Goal: Task Accomplishment & Management: Use online tool/utility

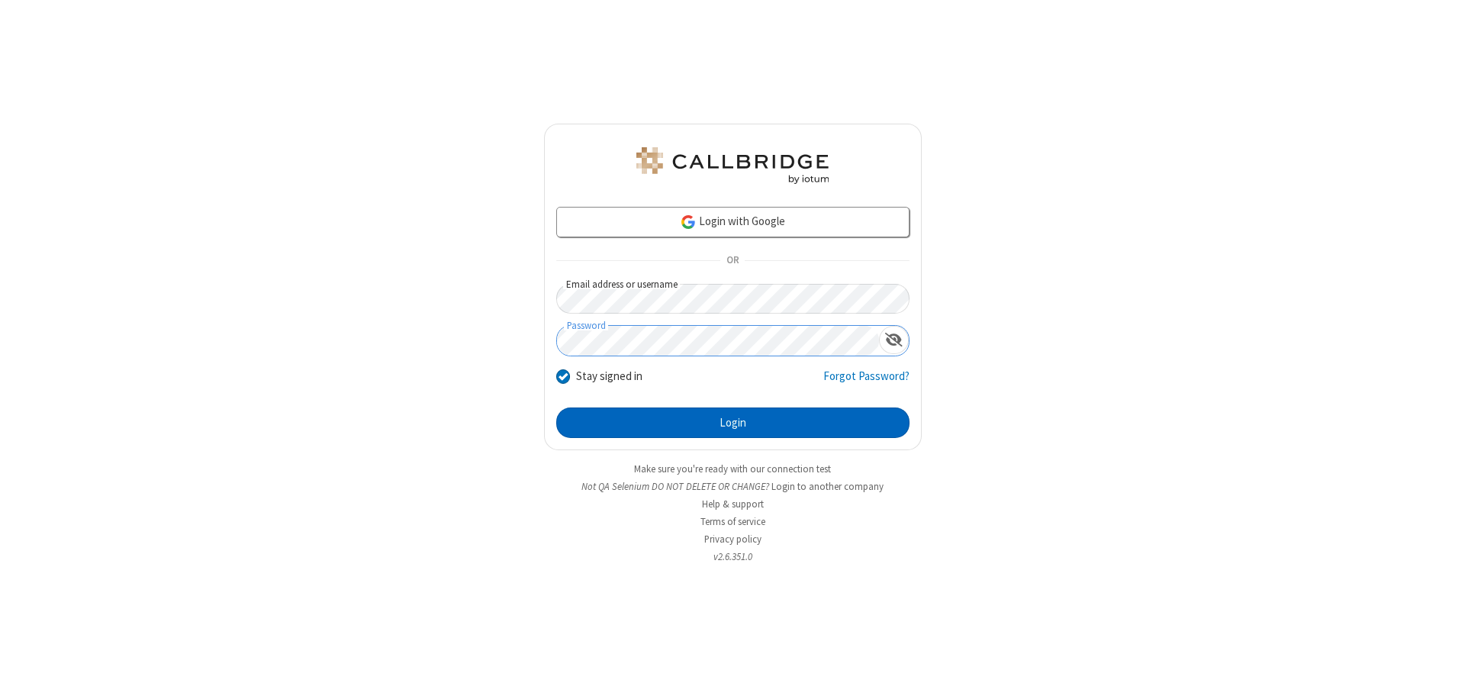
click at [732, 423] on button "Login" at bounding box center [732, 422] width 353 height 31
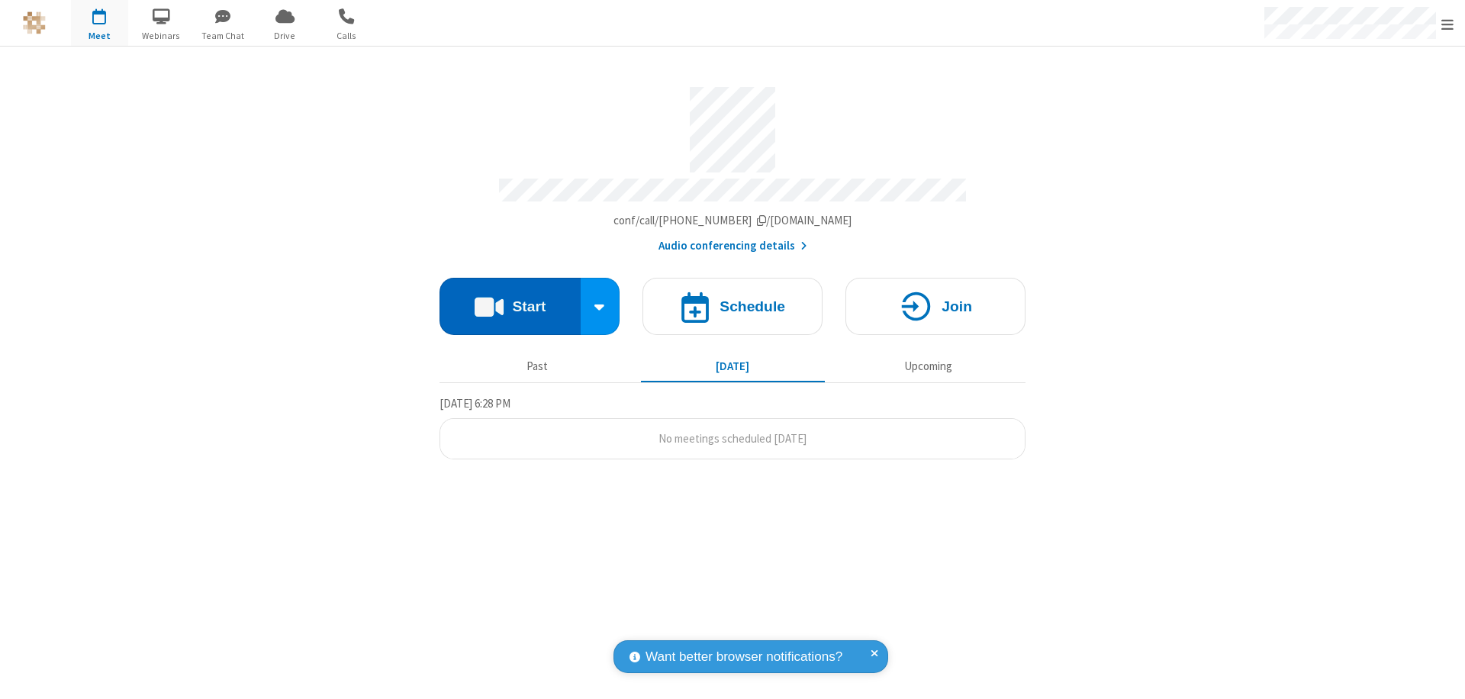
click at [510, 299] on button "Start" at bounding box center [509, 306] width 141 height 57
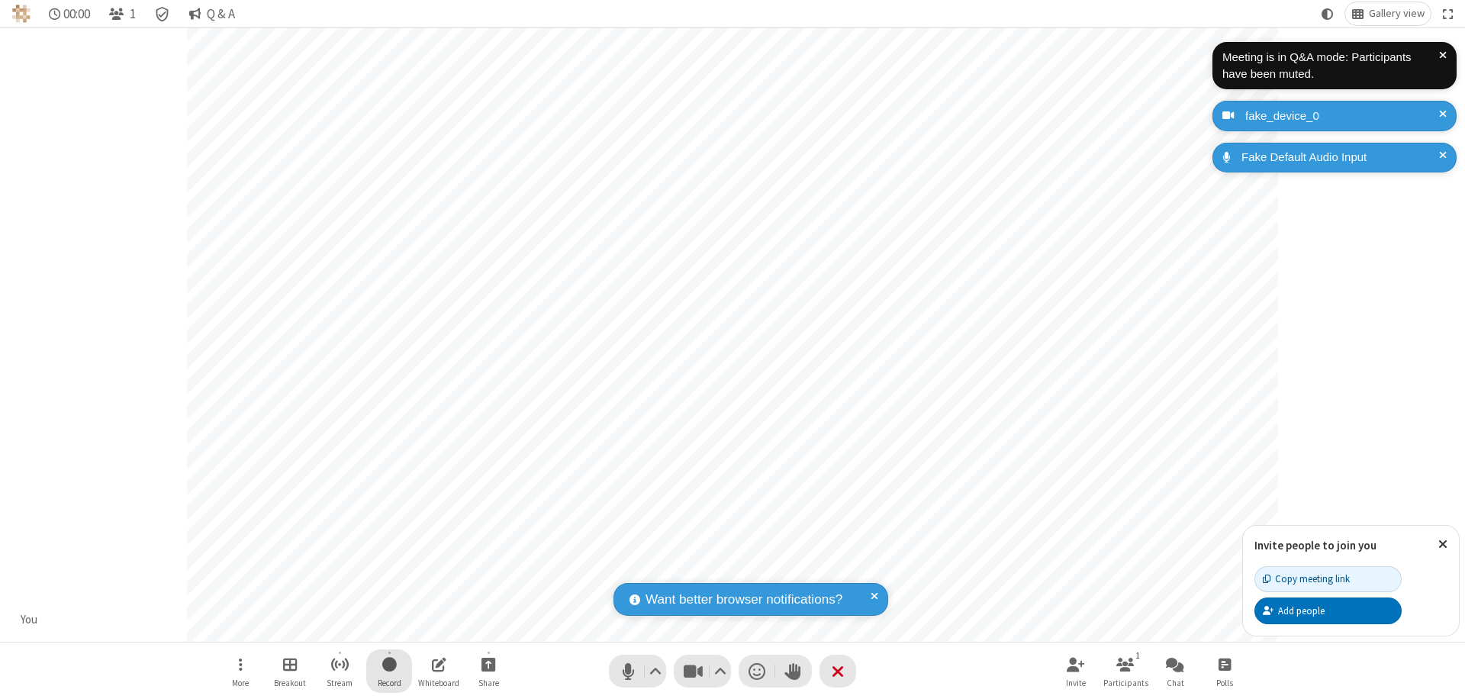
click at [389, 671] on span "Start recording" at bounding box center [389, 664] width 14 height 19
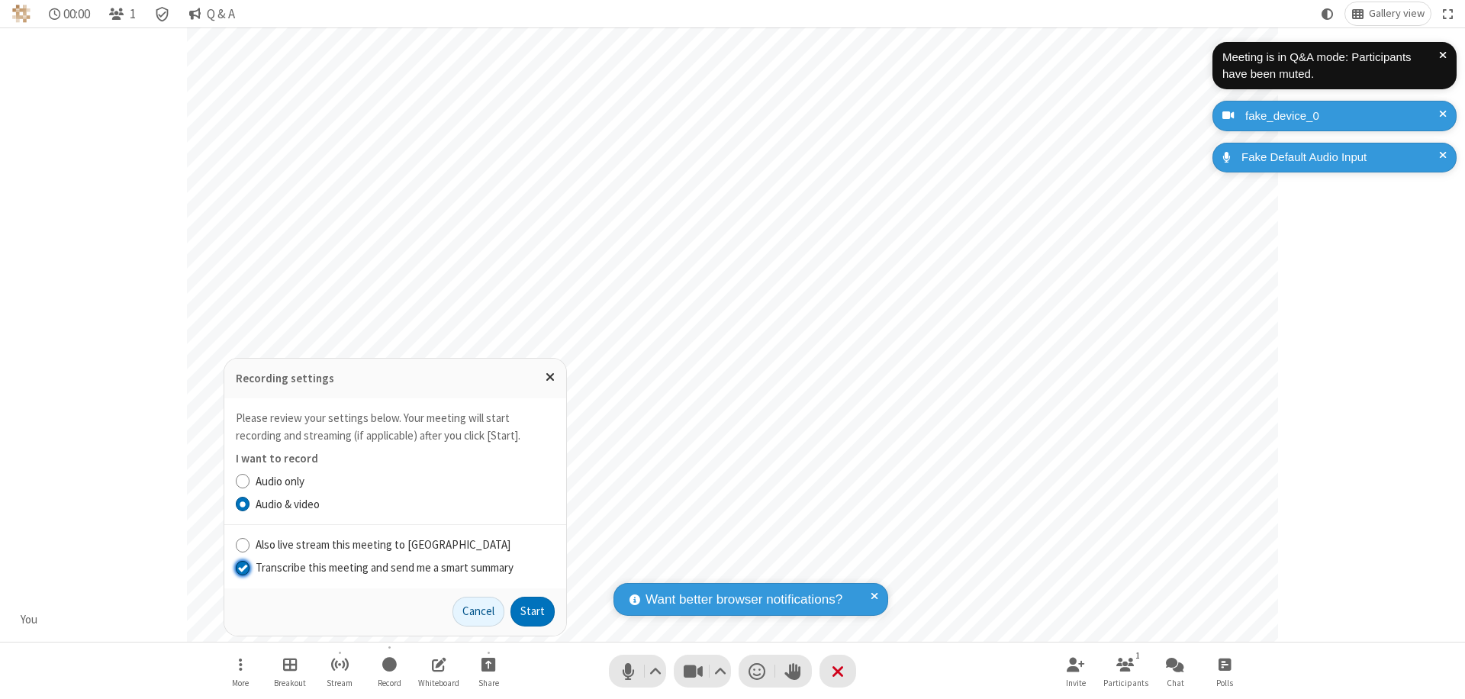
click at [242, 567] on input "Transcribe this meeting and send me a smart summary" at bounding box center [243, 567] width 14 height 16
click at [533, 611] on button "Start" at bounding box center [532, 612] width 44 height 31
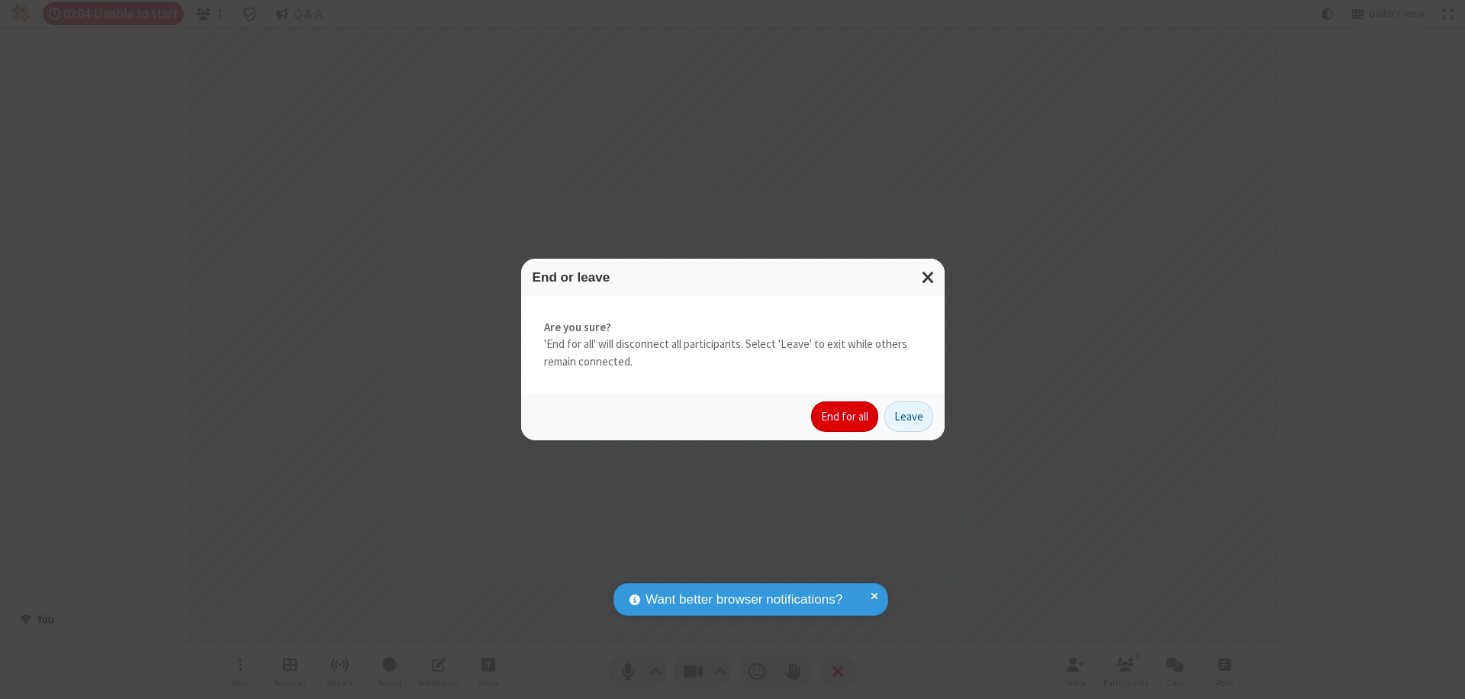
click at [845, 417] on button "End for all" at bounding box center [844, 416] width 67 height 31
